Goal: Information Seeking & Learning: Learn about a topic

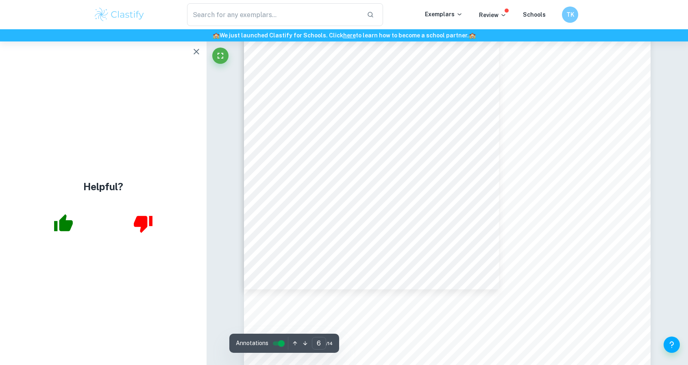
click at [316, 148] on span "7.1 QUALITATIVE OBSERVATIONS" at bounding box center [359, 149] width 134 height 8
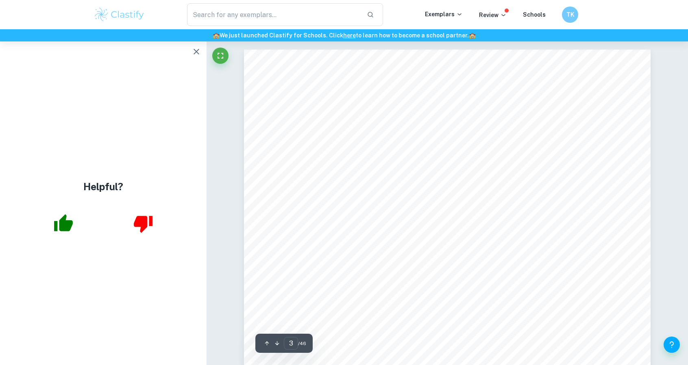
scroll to position [1870, 0]
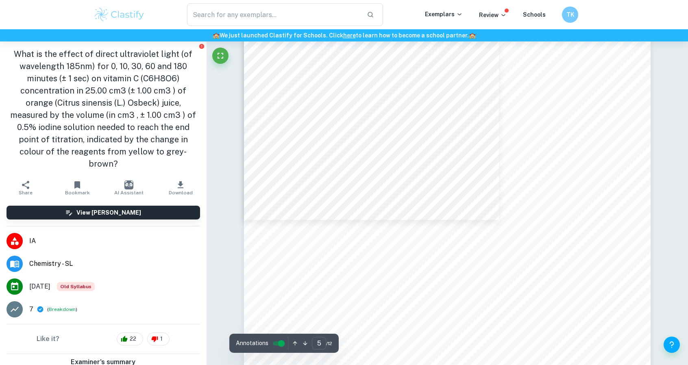
scroll to position [2549, 0]
